Goal: Task Accomplishment & Management: Use online tool/utility

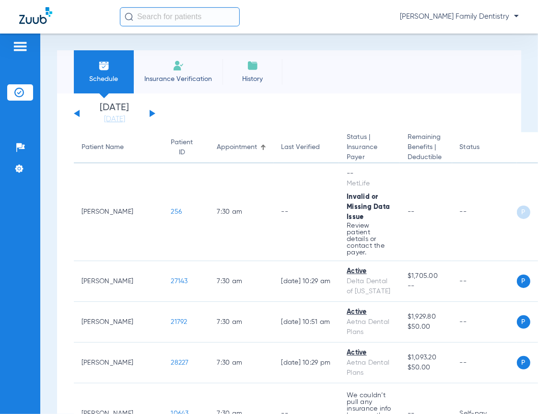
click at [157, 23] on input "text" at bounding box center [180, 16] width 120 height 19
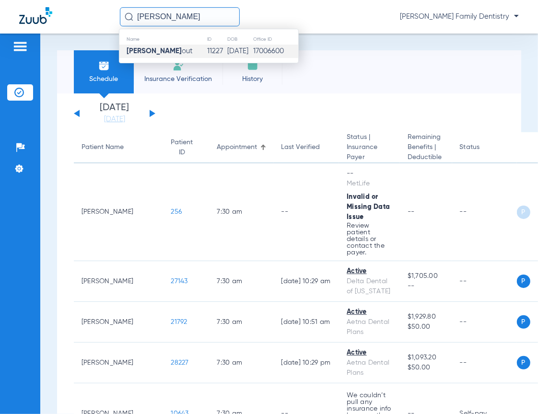
type input "[PERSON_NAME]"
click at [207, 45] on td "11227" at bounding box center [217, 51] width 20 height 13
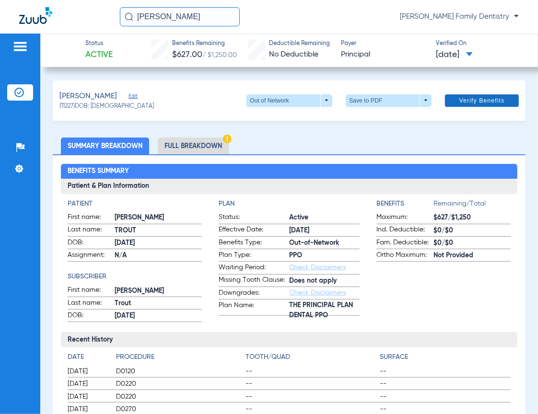
click at [461, 102] on span "Verify Benefits" at bounding box center [482, 101] width 46 height 8
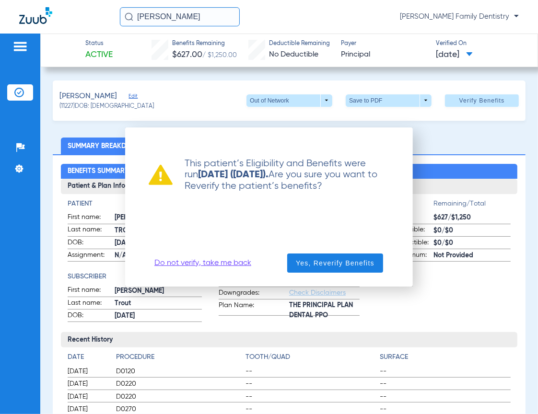
click at [77, 16] on div at bounding box center [269, 207] width 538 height 414
click at [185, 263] on link "Do not verify, take me back" at bounding box center [202, 263] width 97 height 10
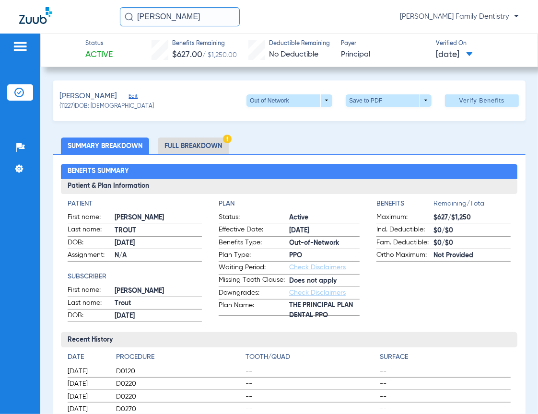
click at [83, 13] on div at bounding box center [69, 17] width 101 height 20
click at [84, 24] on div at bounding box center [69, 17] width 101 height 20
